Goal: Navigation & Orientation: Find specific page/section

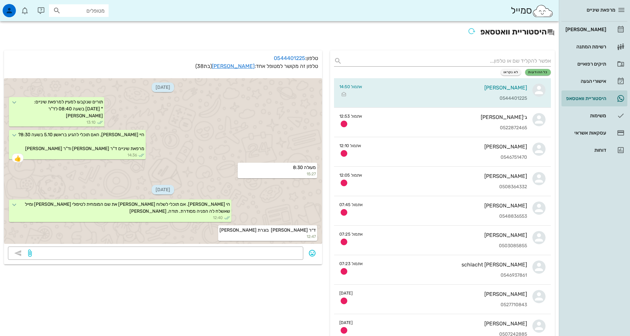
scroll to position [68, 0]
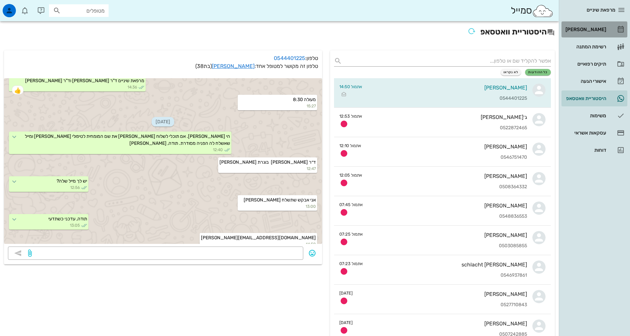
click at [591, 32] on div "[PERSON_NAME]" at bounding box center [585, 29] width 42 height 11
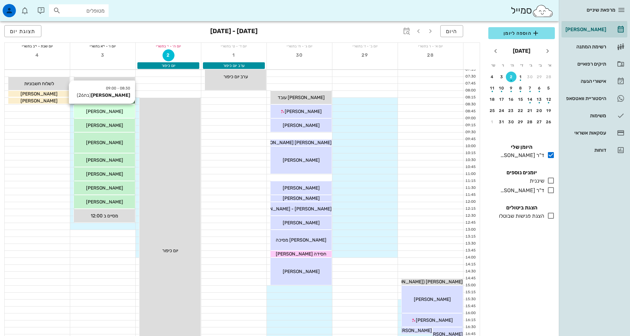
click at [119, 108] on div "[PERSON_NAME]" at bounding box center [104, 111] width 61 height 7
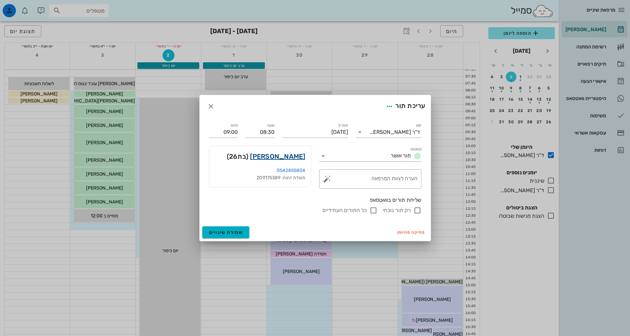
click at [294, 157] on link "[PERSON_NAME]" at bounding box center [277, 156] width 55 height 11
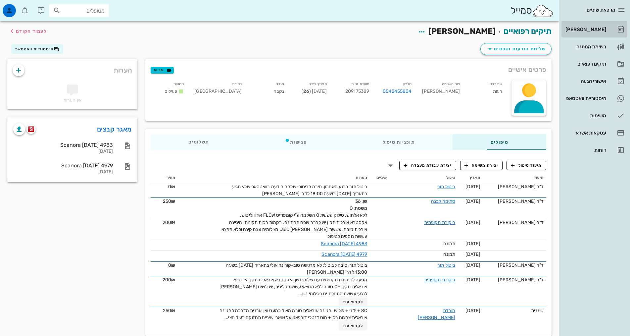
click at [590, 29] on div "[PERSON_NAME]" at bounding box center [585, 29] width 42 height 5
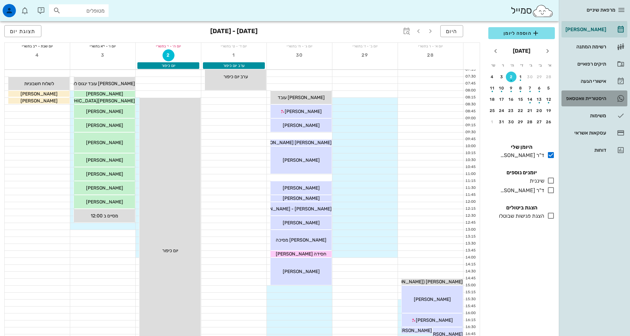
click at [577, 96] on div "היסטוריית וואטסאפ" at bounding box center [585, 98] width 42 height 5
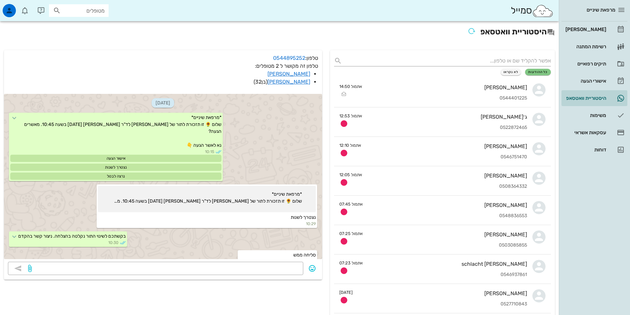
scroll to position [167, 0]
